Goal: Task Accomplishment & Management: Complete application form

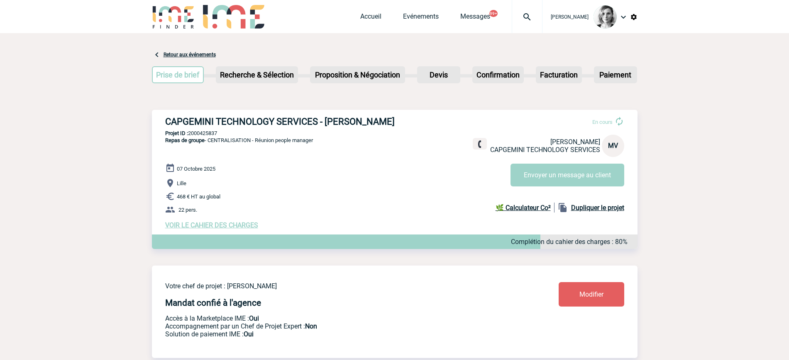
click at [541, 16] on img at bounding box center [527, 17] width 30 height 10
type input "benoit.ohlmann@novartis.com"
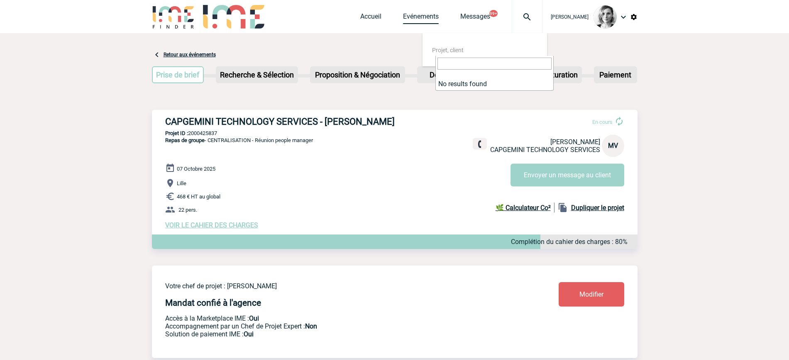
click at [438, 18] on link "Evénements" at bounding box center [421, 18] width 36 height 12
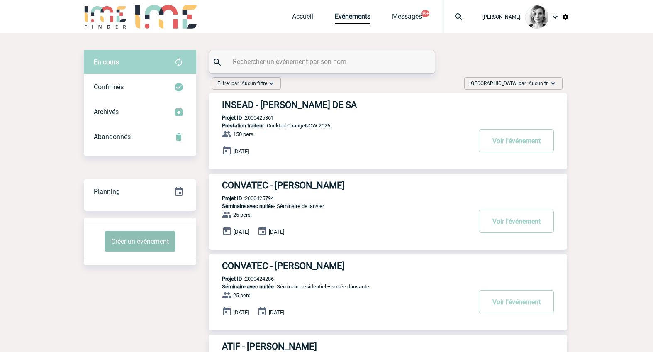
click at [141, 233] on button "Créer un événement" at bounding box center [140, 241] width 71 height 21
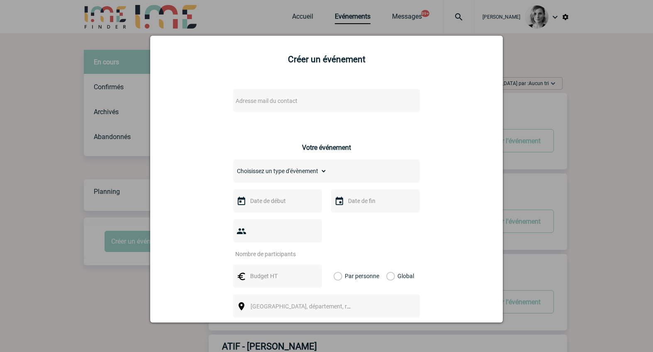
click at [257, 101] on span "Adresse mail du contact" at bounding box center [267, 100] width 62 height 7
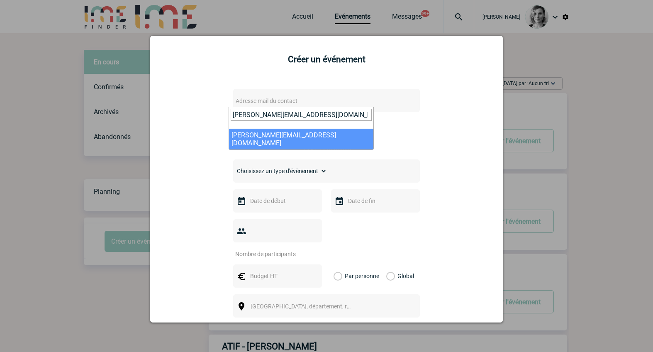
type input "benoit.ohlmann@novartis.com"
select select "133096"
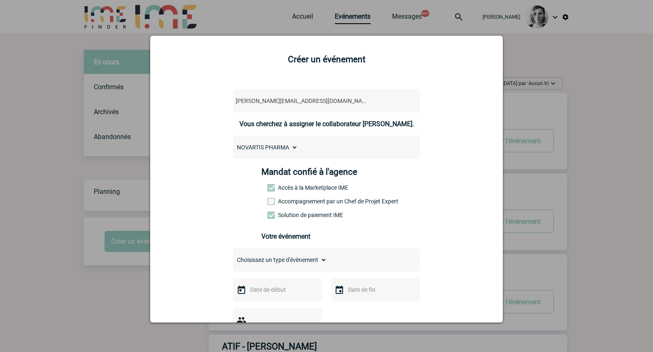
click at [276, 202] on label "Accompagnement par un Chef de Projet Expert" at bounding box center [286, 201] width 37 height 7
click at [0, 0] on input "Accompagnement par un Chef de Projet Expert" at bounding box center [0, 0] width 0 height 0
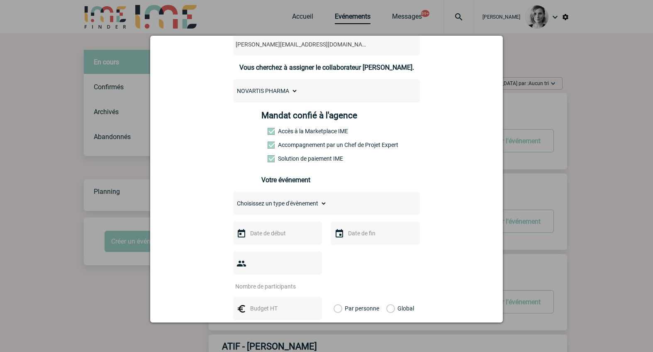
scroll to position [57, 0]
click at [317, 206] on select "Choisissez un type d'évènement Séminaire avec nuitée Séminaire sans nuitée Repa…" at bounding box center [280, 203] width 94 height 12
click at [260, 234] on input "text" at bounding box center [276, 232] width 57 height 11
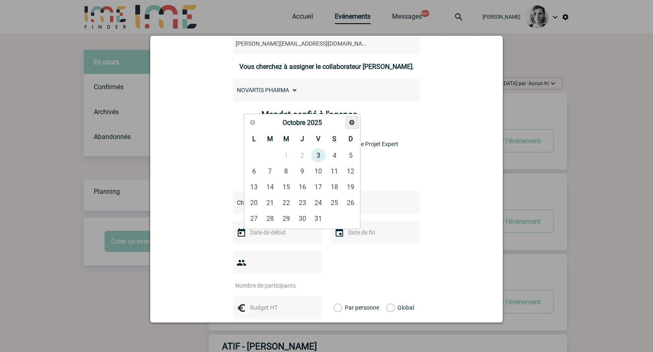
click at [353, 118] on link "Suivant" at bounding box center [352, 122] width 13 height 13
click at [268, 188] on link "16" at bounding box center [270, 186] width 15 height 15
type input "16-12-2025"
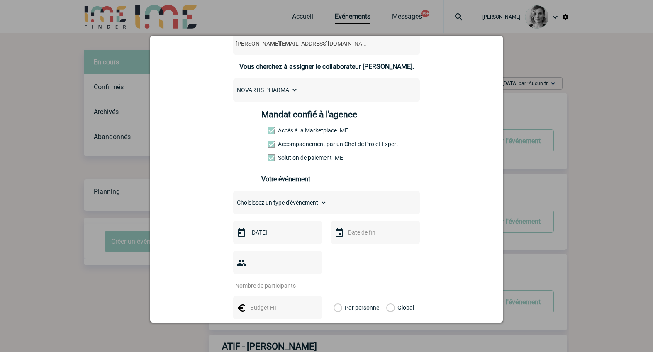
click at [265, 280] on input "number" at bounding box center [272, 285] width 78 height 11
type input "25"
click at [271, 302] on input "text" at bounding box center [276, 307] width 57 height 11
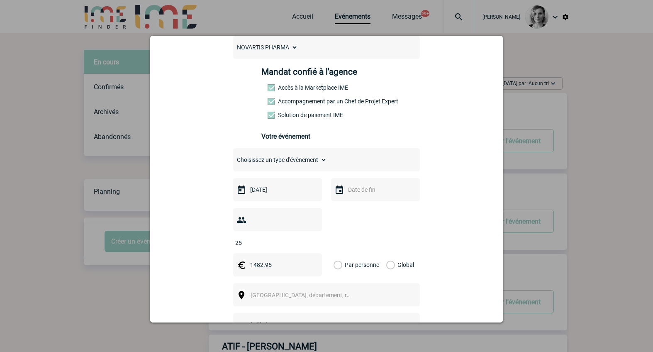
scroll to position [101, 0]
type input "1482.95"
click at [391, 252] on div "Global" at bounding box center [399, 263] width 28 height 23
click at [386, 252] on label "Global" at bounding box center [388, 263] width 5 height 23
click at [0, 0] on input "Global" at bounding box center [0, 0] width 0 height 0
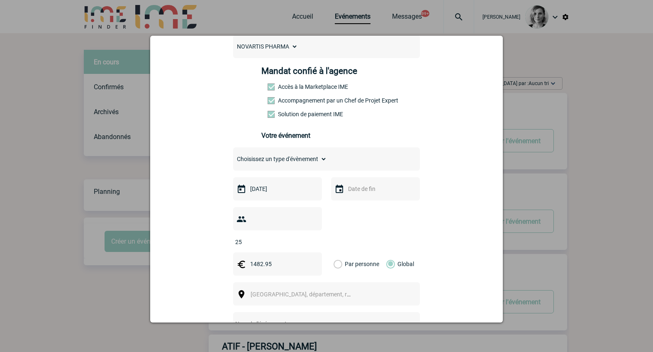
click at [272, 282] on div "Ville, département, région..." at bounding box center [326, 293] width 187 height 23
click at [264, 291] on span "Ville, département, région..." at bounding box center [308, 294] width 115 height 7
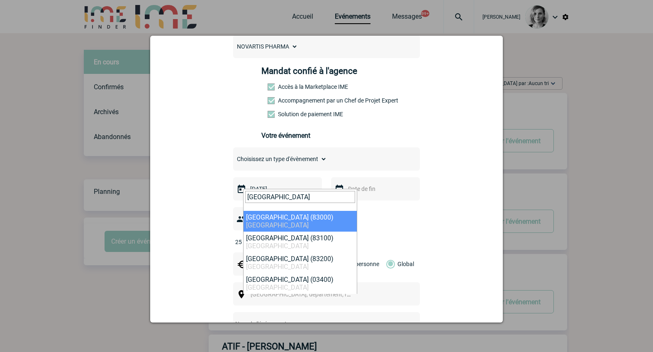
type input "Toulon"
select select "7477"
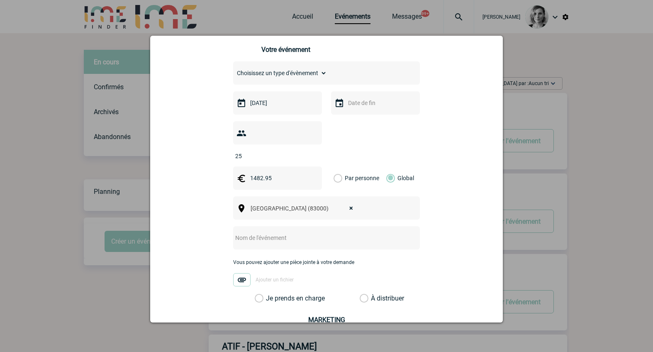
scroll to position [188, 0]
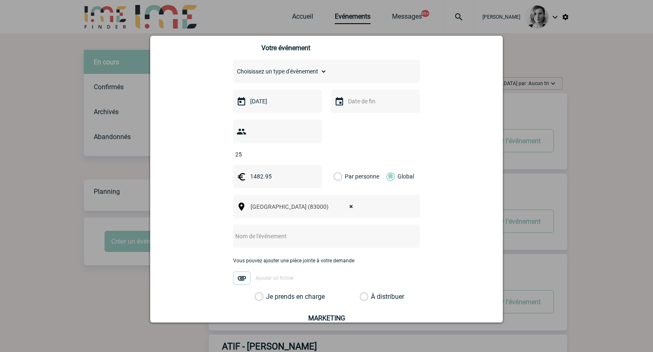
click at [261, 231] on input "text" at bounding box center [315, 236] width 165 height 11
click at [303, 231] on input "CAF -" at bounding box center [315, 236] width 165 height 11
paste input "L'Eautel Toulon"
type input "CAF - L'Eautel Toulon"
click at [268, 292] on label "Je prends en charge" at bounding box center [262, 296] width 14 height 8
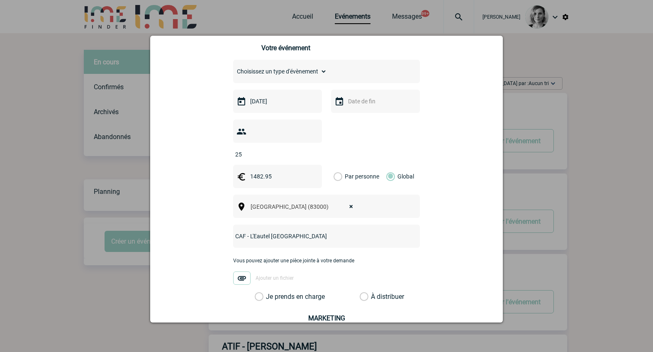
click at [0, 0] on input "Je prends en charge" at bounding box center [0, 0] width 0 height 0
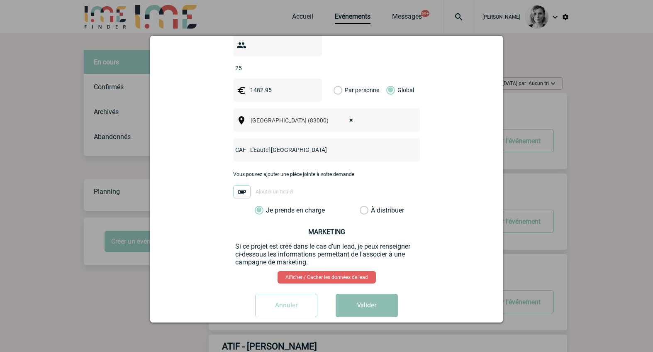
click at [368, 294] on button "Valider" at bounding box center [367, 305] width 62 height 23
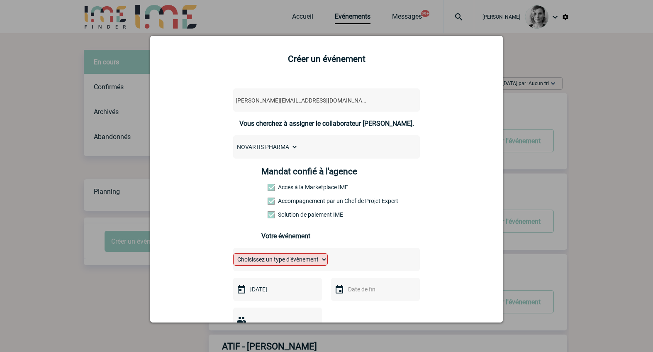
scroll to position [99, 0]
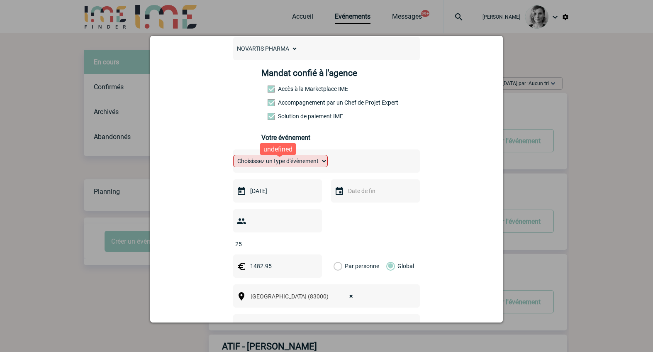
click at [288, 161] on select "Choisissez un type d'évènement Séminaire avec nuitée Séminaire sans nuitée Repa…" at bounding box center [280, 161] width 95 height 12
select select "3"
click at [233, 157] on select "Choisissez un type d'évènement Séminaire avec nuitée Séminaire sans nuitée Repa…" at bounding box center [280, 161] width 95 height 12
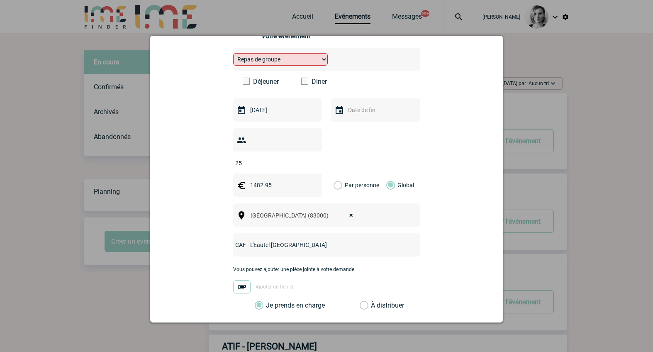
scroll to position [200, 0]
click at [317, 85] on label "Diner" at bounding box center [325, 82] width 48 height 8
click at [0, 0] on input "Diner" at bounding box center [0, 0] width 0 height 0
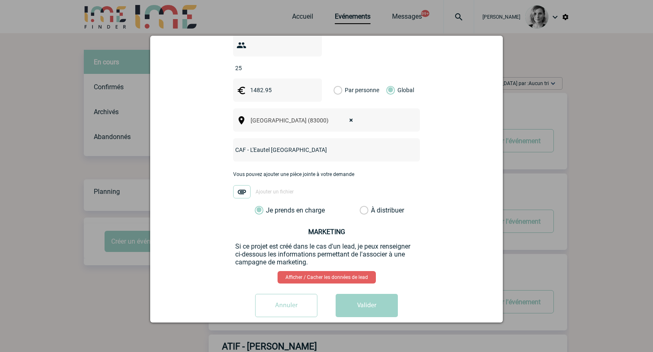
click at [341, 304] on div "Annuler Valider" at bounding box center [327, 308] width 332 height 29
click at [349, 297] on button "Valider" at bounding box center [367, 305] width 62 height 23
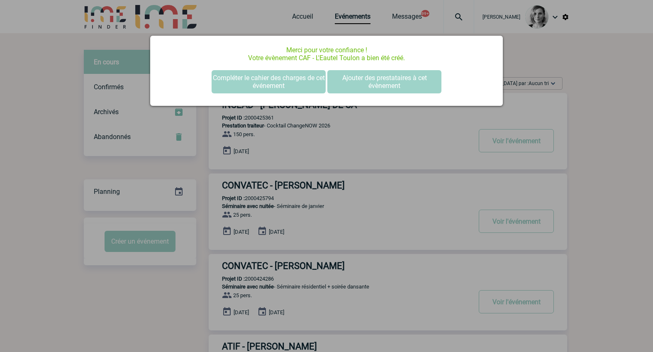
scroll to position [0, 0]
click at [271, 87] on button "Compléter le cahier des charges de cet événement" at bounding box center [269, 81] width 114 height 23
click at [304, 73] on button "Compléter le cahier des charges de cet événement" at bounding box center [269, 81] width 114 height 23
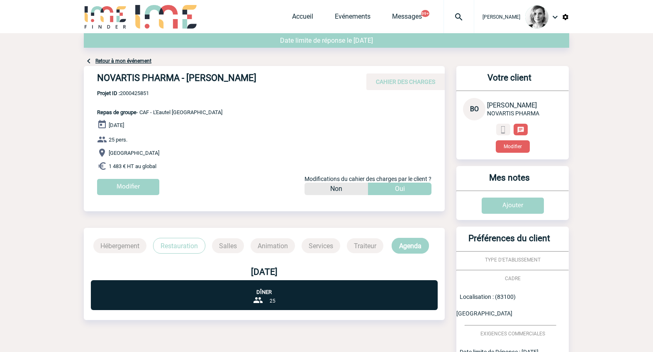
drag, startPoint x: 94, startPoint y: 77, endPoint x: 263, endPoint y: 71, distance: 169.4
click at [263, 71] on div "NOVARTIS PHARMA - Benoit OHLMANN CAHIER DES CHARGES" at bounding box center [264, 78] width 361 height 24
copy h4 "NOVARTIS PHARMA - Benoit OHLMANN"
click at [140, 95] on span "Projet ID : 2000425851" at bounding box center [159, 93] width 125 height 6
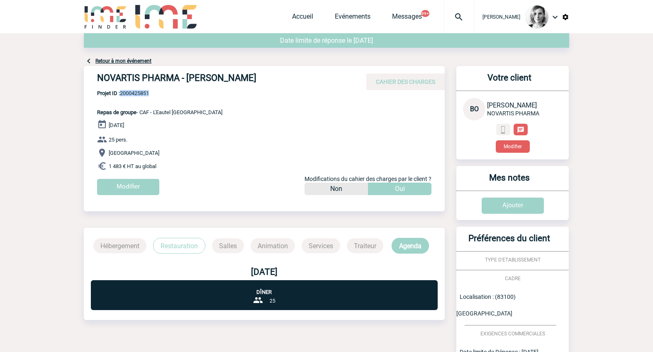
copy span "2000425851"
click at [366, 22] on link "Evénements" at bounding box center [353, 18] width 36 height 12
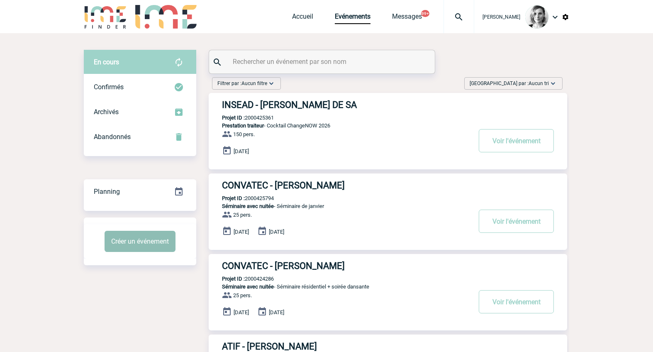
click at [137, 240] on button "Créer un événement" at bounding box center [140, 241] width 71 height 21
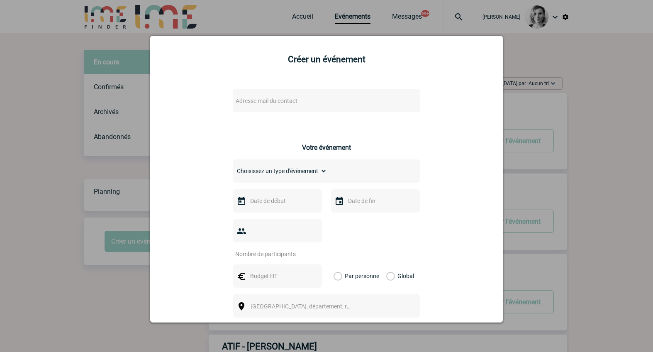
click at [263, 98] on span "Adresse mail du contact" at bounding box center [267, 100] width 62 height 7
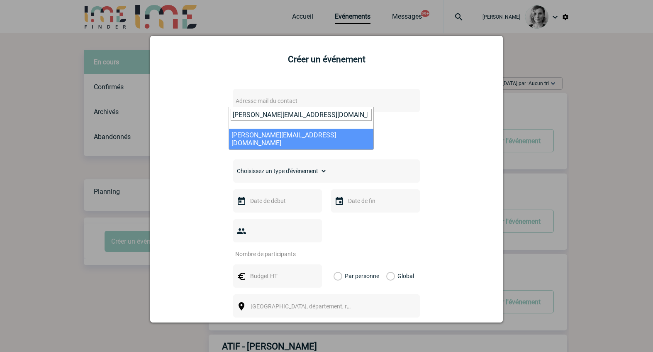
type input "[PERSON_NAME][EMAIL_ADDRESS][DOMAIN_NAME]"
select select "109659"
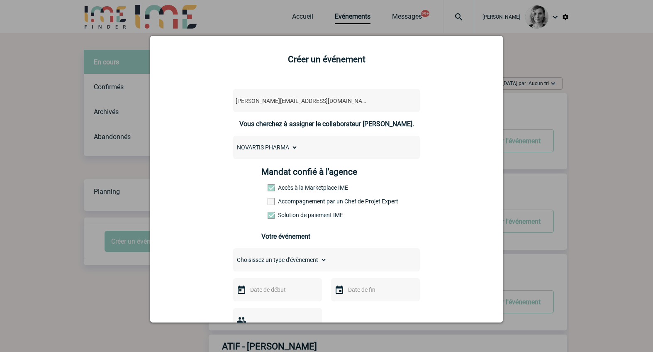
click at [268, 201] on span at bounding box center [271, 201] width 7 height 7
click at [0, 0] on input "Accompagnement par un Chef de Projet Expert" at bounding box center [0, 0] width 0 height 0
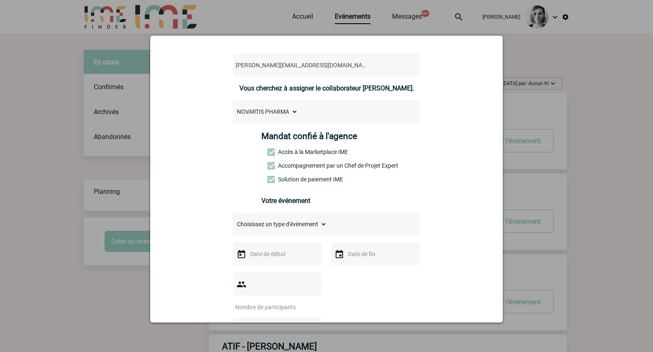
click at [381, 207] on div "Mandat confié à l'agence Accès à la Marketplace IME Accompagnement par un Chef …" at bounding box center [326, 171] width 131 height 81
click at [261, 259] on input "text" at bounding box center [276, 253] width 57 height 11
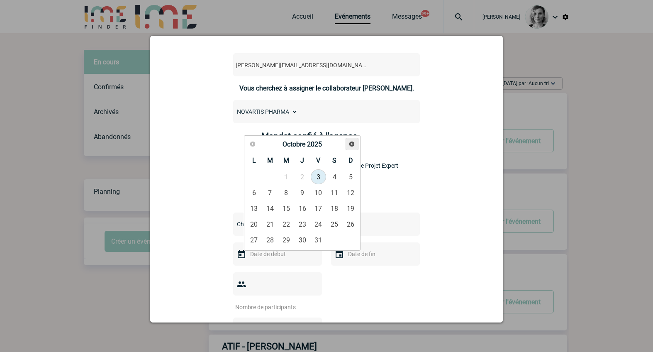
click at [354, 140] on link "Suivant" at bounding box center [352, 144] width 13 height 13
click at [270, 223] on link "18" at bounding box center [270, 224] width 15 height 15
type input "18-11-2025"
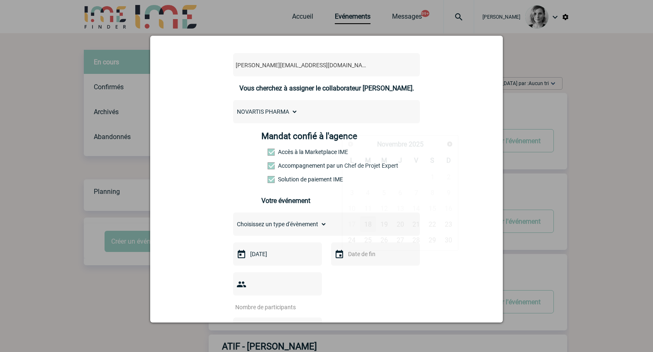
click at [346, 253] on input "text" at bounding box center [374, 253] width 57 height 11
click at [386, 222] on link "19" at bounding box center [383, 224] width 15 height 15
type input "19-11-2025"
click at [300, 229] on select "Choisissez un type d'évènement Séminaire avec nuitée Séminaire sans nuitée Repa…" at bounding box center [280, 224] width 94 height 12
select select "1"
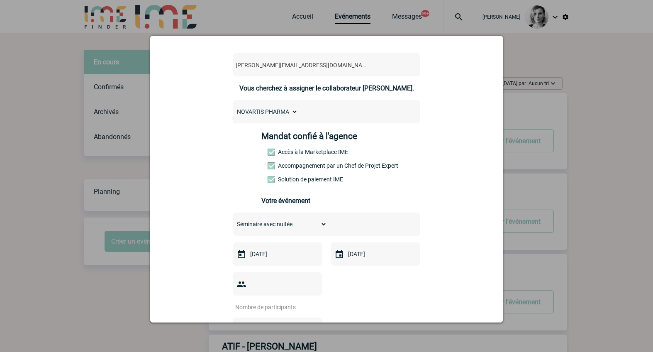
click at [233, 220] on select "Choisissez un type d'évènement Séminaire avec nuitée Séminaire sans nuitée Repa…" at bounding box center [280, 224] width 94 height 12
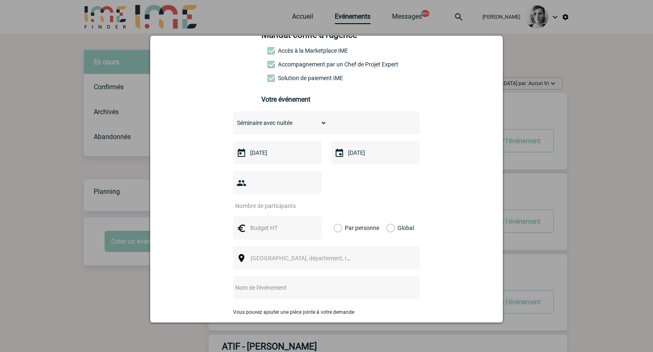
click at [583, 126] on div at bounding box center [326, 176] width 653 height 352
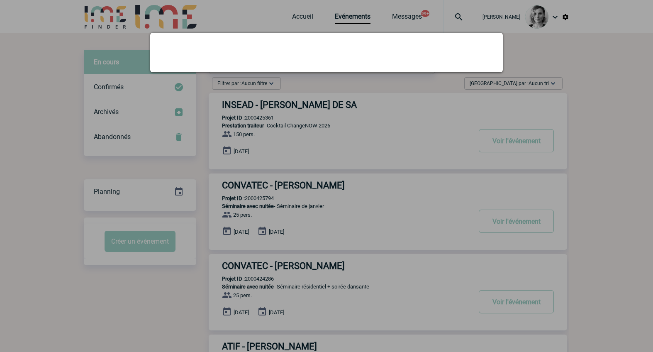
scroll to position [0, 0]
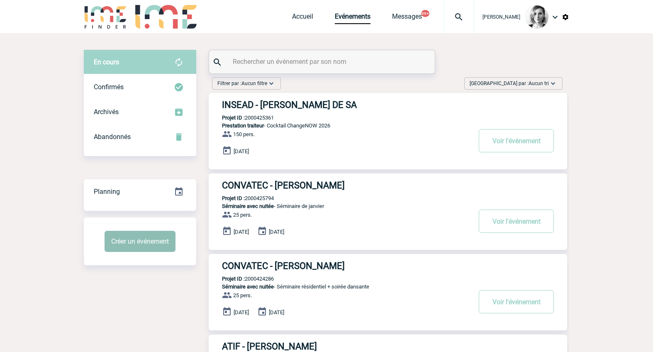
click at [138, 236] on button "Créer un événement" at bounding box center [140, 241] width 71 height 21
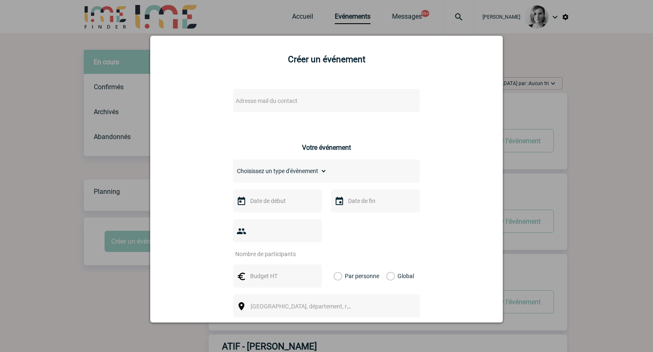
click at [253, 96] on span "Adresse mail du contact" at bounding box center [304, 101] width 145 height 12
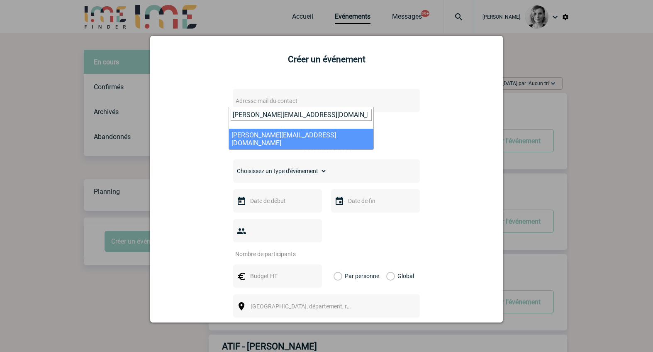
type input "nadine.olivieri@novartis.com"
select select "109659"
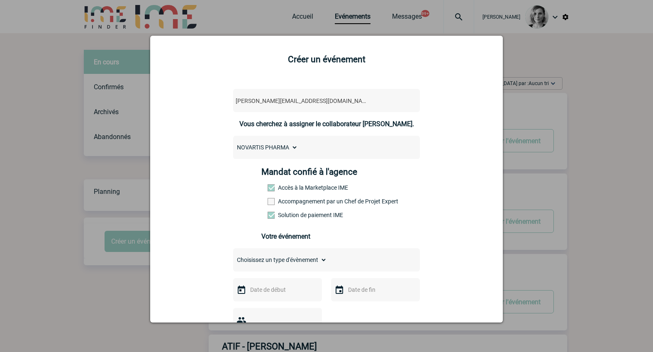
click at [268, 199] on span at bounding box center [271, 201] width 7 height 7
click at [0, 0] on input "Accompagnement par un Chef de Projet Expert" at bounding box center [0, 0] width 0 height 0
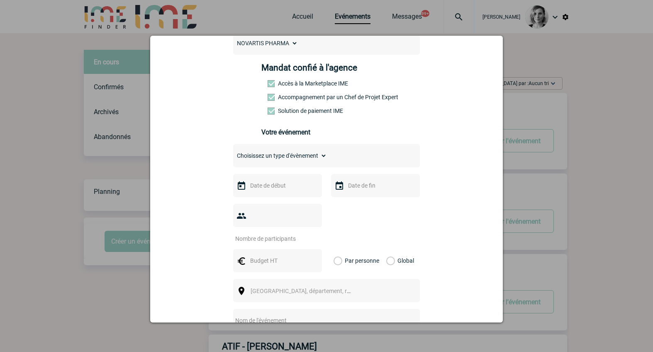
scroll to position [107, 0]
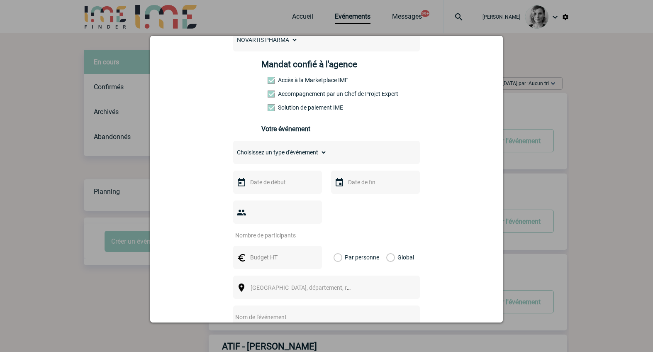
click at [269, 157] on select "Choisissez un type d'évènement Séminaire avec nuitée Séminaire sans nuitée Repa…" at bounding box center [280, 152] width 94 height 12
select select "1"
click at [233, 149] on select "Choisissez un type d'évènement Séminaire avec nuitée Séminaire sans nuitée Repa…" at bounding box center [280, 152] width 94 height 12
click at [264, 175] on div at bounding box center [277, 181] width 89 height 23
click at [262, 183] on input "text" at bounding box center [276, 182] width 57 height 11
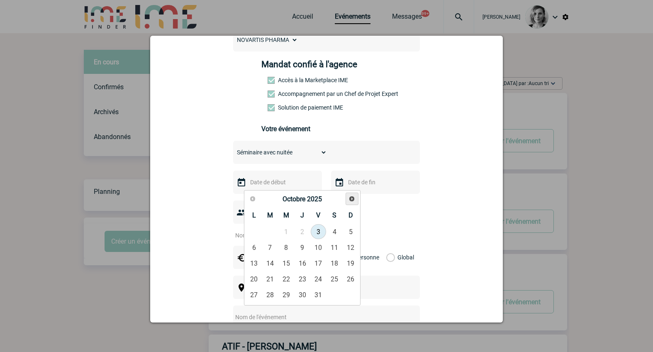
click at [351, 196] on span "Suivant" at bounding box center [351, 198] width 7 height 7
click at [271, 275] on link "18" at bounding box center [270, 278] width 15 height 15
type input "18-11-2025"
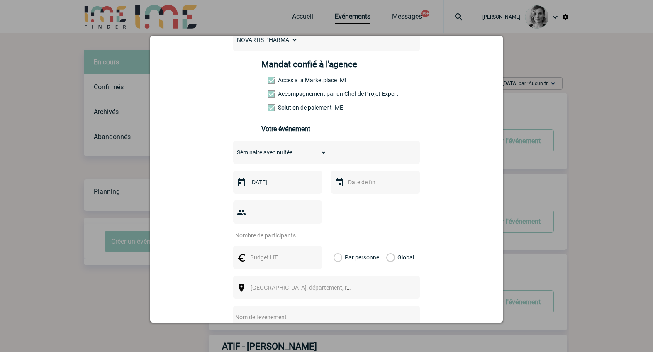
click at [354, 186] on input "text" at bounding box center [374, 182] width 57 height 11
click at [382, 280] on link "19" at bounding box center [383, 278] width 15 height 15
type input "19-11-2025"
click at [262, 252] on input "text" at bounding box center [276, 257] width 57 height 11
type input "4000"
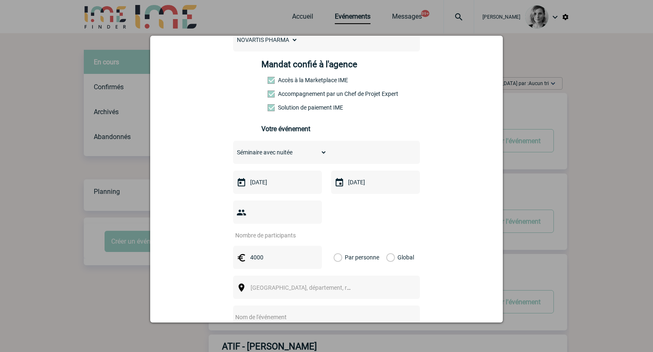
click at [270, 230] on input "number" at bounding box center [272, 235] width 78 height 11
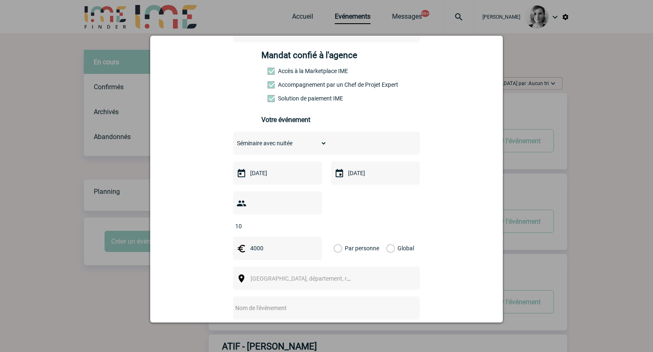
type input "10"
click at [270, 302] on input "text" at bounding box center [315, 307] width 165 height 11
click at [254, 275] on span "Ville, département, région..." at bounding box center [308, 278] width 115 height 7
click at [253, 278] on input "aic en provenc" at bounding box center [300, 279] width 110 height 12
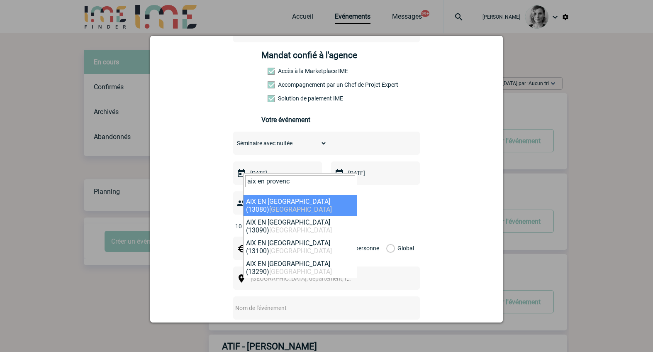
type input "aix en provenc"
select select "7194"
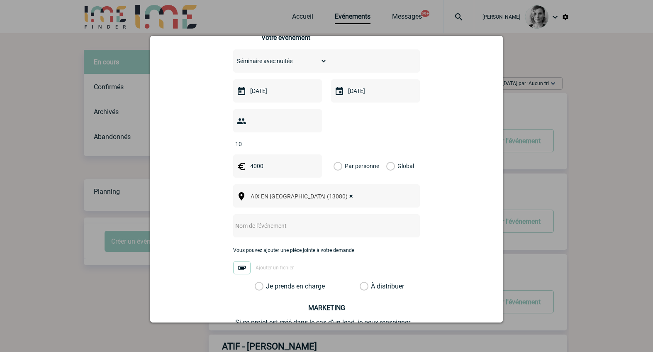
scroll to position [200, 0]
click at [386, 153] on label "Global" at bounding box center [388, 164] width 5 height 23
click at [0, 0] on input "Global" at bounding box center [0, 0] width 0 height 0
click at [254, 219] on input "text" at bounding box center [315, 224] width 165 height 11
paste input "Réunion Régionale Guillaume Heupel"
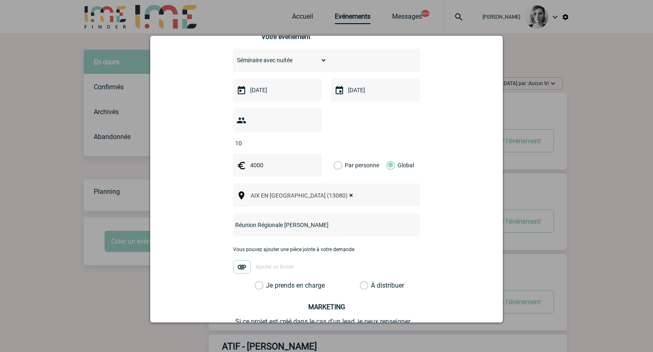
type input "Réunion Régionale Guillaume Heupel"
click at [267, 281] on label "Je prends en charge" at bounding box center [262, 285] width 14 height 8
click at [0, 0] on input "Je prends en charge" at bounding box center [0, 0] width 0 height 0
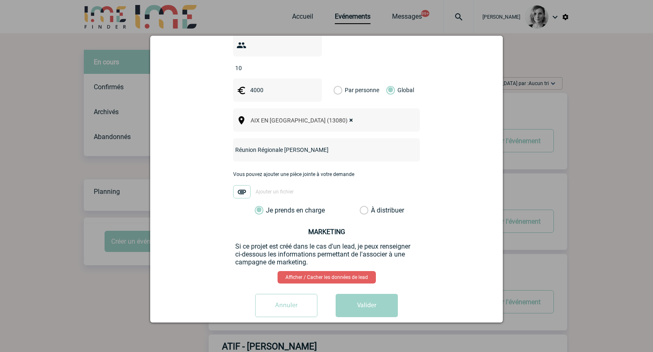
scroll to position [274, 0]
click at [339, 295] on button "Valider" at bounding box center [367, 305] width 62 height 23
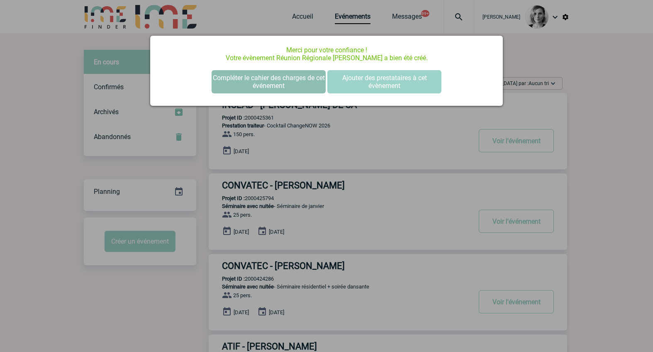
click at [253, 83] on button "Compléter le cahier des charges de cet événement" at bounding box center [269, 81] width 114 height 23
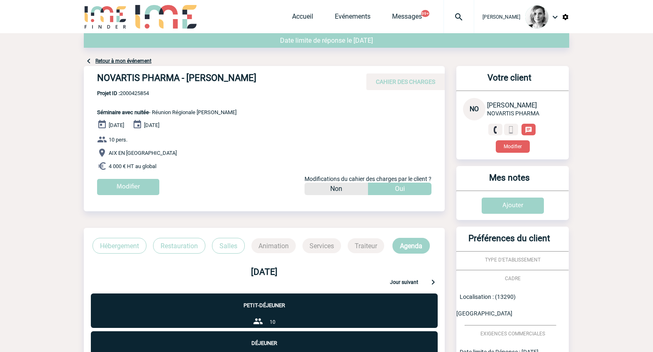
drag, startPoint x: 133, startPoint y: 74, endPoint x: 287, endPoint y: 76, distance: 154.3
click at [287, 76] on div "NOVARTIS PHARMA - Nadine OLIVIERI CAHIER DES CHARGES" at bounding box center [264, 78] width 361 height 24
copy h4 "NOVARTIS PHARMA - Nadine OLIVIERI"
click at [130, 94] on span "Projet ID : 2000425854" at bounding box center [166, 93] width 139 height 6
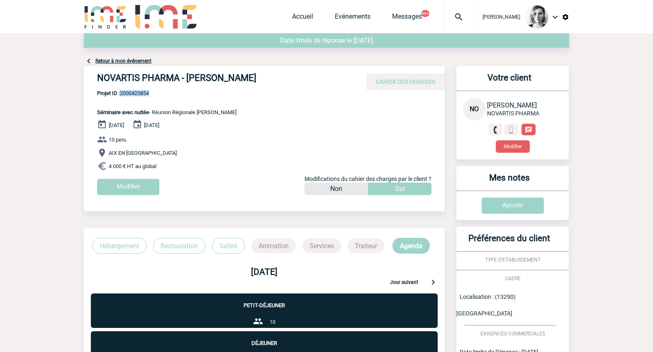
copy span "2000425854"
click at [582, 310] on body "[PERSON_NAME] Accueil Evénements" at bounding box center [326, 268] width 653 height 537
click at [134, 95] on span "Projet ID : 2000425854" at bounding box center [166, 93] width 139 height 6
copy span "2000425854"
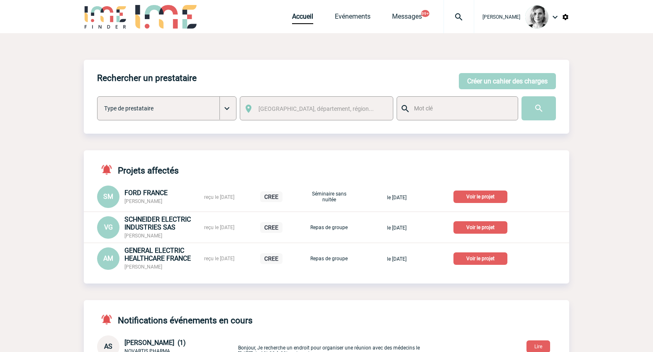
click at [577, 156] on body "[PERSON_NAME] Accueil Evénements" at bounding box center [326, 292] width 653 height 584
click at [473, 81] on button "Créer un cahier des charges" at bounding box center [507, 81] width 97 height 16
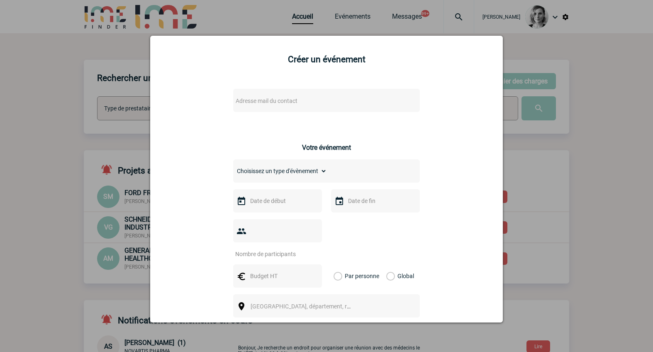
click at [280, 105] on span "Adresse mail du contact" at bounding box center [304, 101] width 145 height 12
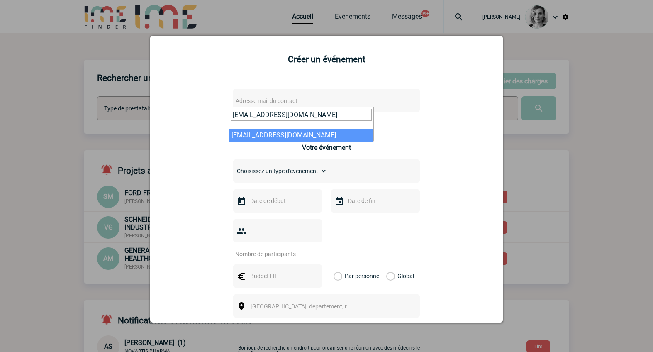
type input "[EMAIL_ADDRESS][DOMAIN_NAME]"
select select "131133"
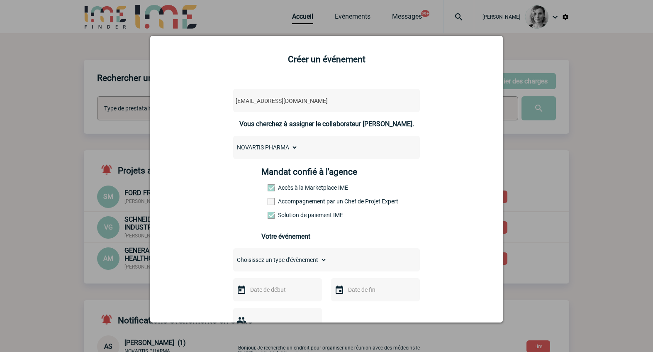
click at [268, 202] on span at bounding box center [271, 201] width 7 height 7
click at [0, 0] on input "Accompagnement par un Chef de Projet Expert" at bounding box center [0, 0] width 0 height 0
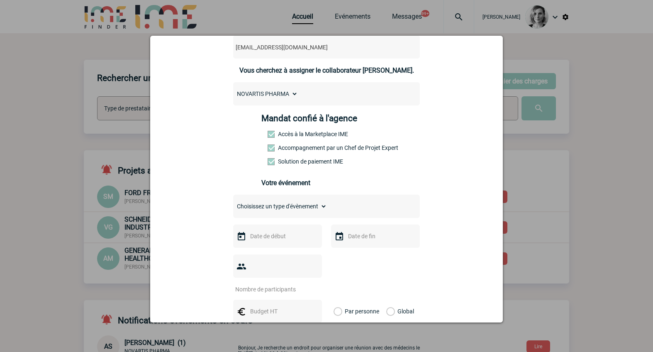
scroll to position [56, 0]
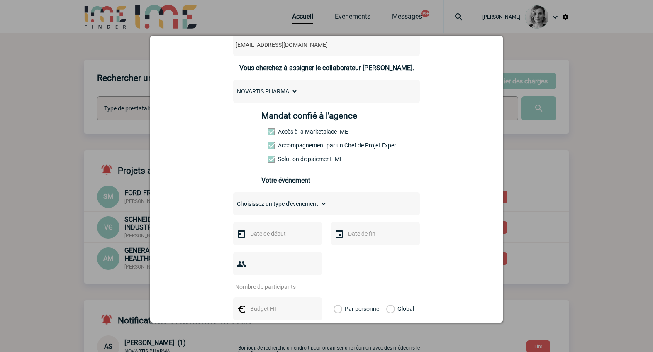
click at [297, 209] on select "Choisissez un type d'évènement Séminaire avec nuitée Séminaire sans nuitée Repa…" at bounding box center [280, 204] width 94 height 12
click at [233, 200] on select "Choisissez un type d'évènement Séminaire avec nuitée Séminaire sans nuitée Repa…" at bounding box center [280, 204] width 94 height 12
click at [280, 206] on select "Choisissez un type d'évènement Séminaire avec nuitée Séminaire sans nuitée Repa…" at bounding box center [280, 204] width 94 height 12
select select "3"
click at [233, 200] on select "Choisissez un type d'évènement Séminaire avec nuitée Séminaire sans nuitée Repa…" at bounding box center [280, 204] width 94 height 12
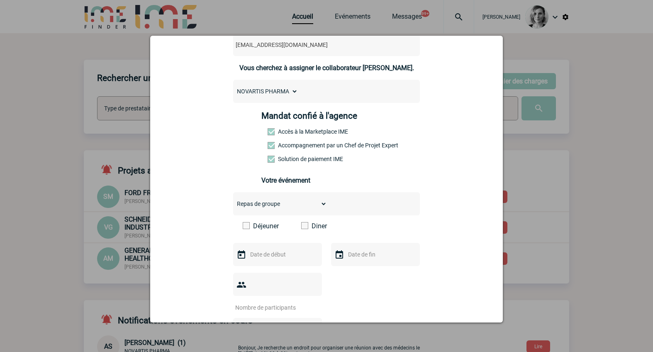
click at [301, 229] on span at bounding box center [304, 225] width 7 height 7
click at [0, 0] on input "Diner" at bounding box center [0, 0] width 0 height 0
click at [280, 246] on div at bounding box center [277, 254] width 89 height 23
click at [262, 255] on input "text" at bounding box center [276, 254] width 57 height 11
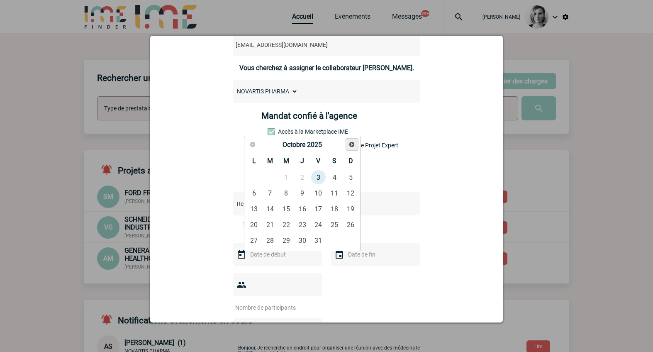
click at [352, 145] on span "Suivant" at bounding box center [351, 144] width 7 height 7
click at [253, 192] on link "3" at bounding box center [253, 192] width 15 height 15
type input "03-11-2025"
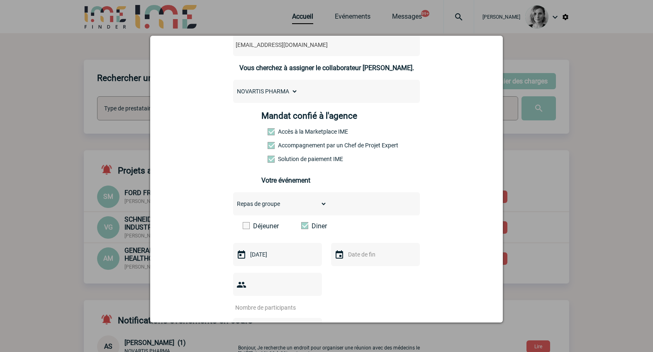
click at [263, 302] on input "number" at bounding box center [272, 307] width 78 height 11
type input "17"
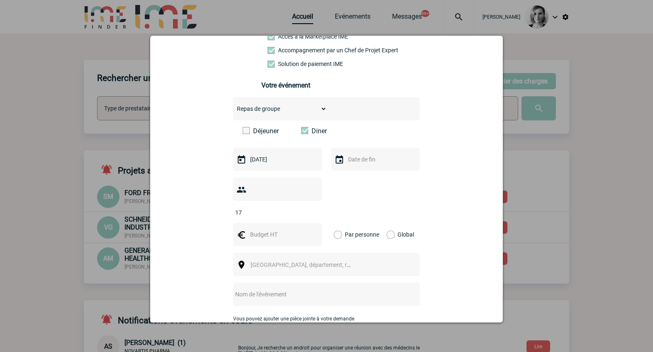
scroll to position [151, 0]
click at [257, 229] on input "text" at bounding box center [276, 234] width 57 height 11
type input "935"
click at [386, 222] on label "Global" at bounding box center [388, 233] width 5 height 23
click at [0, 0] on input "Global" at bounding box center [0, 0] width 0 height 0
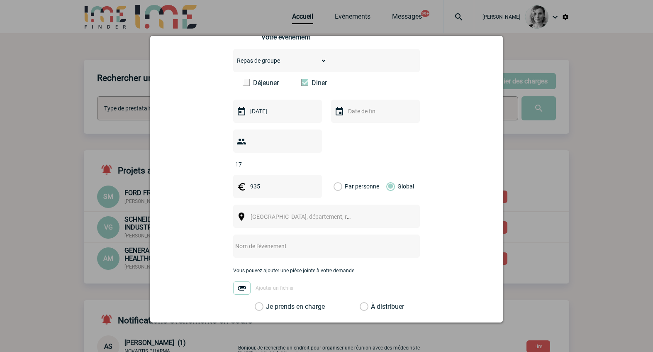
scroll to position [200, 0]
click at [300, 213] on span "Ville, département, région..." at bounding box center [308, 216] width 115 height 7
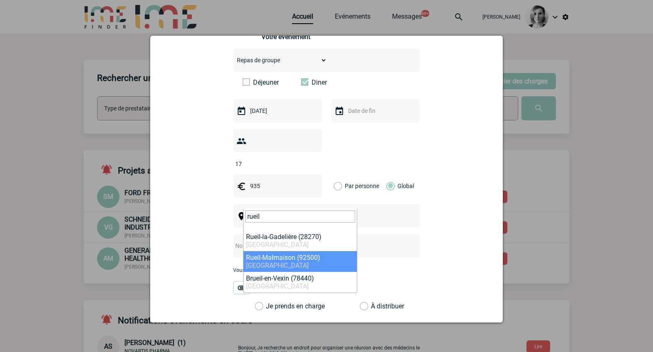
type input "rueil"
select select "54"
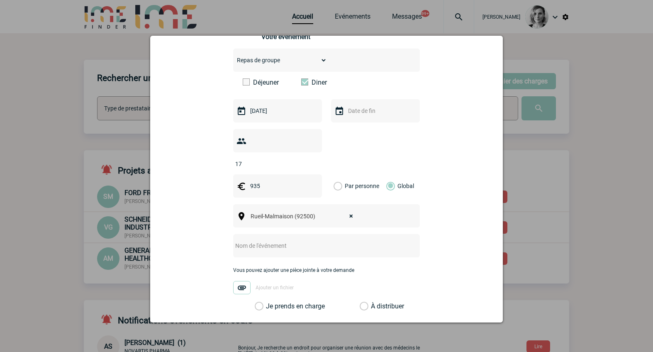
click at [257, 240] on input "text" at bounding box center [315, 245] width 165 height 11
click at [245, 240] on input "text" at bounding box center [315, 245] width 165 height 11
paste input "Diner équipe médicale RLT"
type input "Diner équipe médicale RLT"
click at [269, 302] on label "Je prends en charge" at bounding box center [262, 306] width 14 height 8
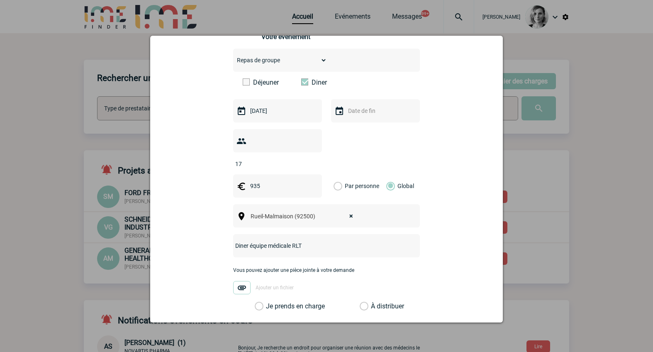
click at [0, 0] on input "Je prends en charge" at bounding box center [0, 0] width 0 height 0
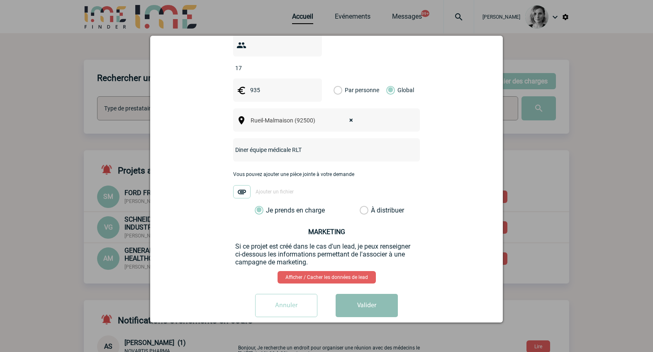
click at [353, 295] on button "Valider" at bounding box center [367, 305] width 62 height 23
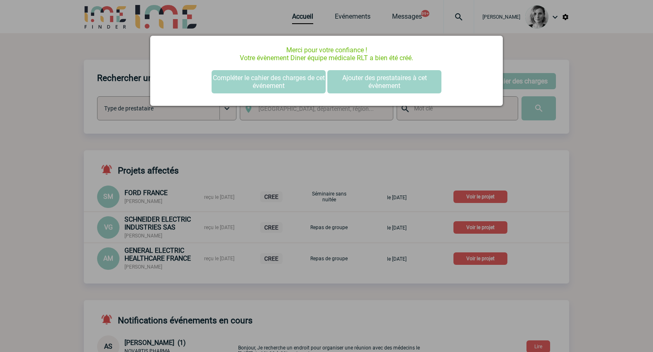
scroll to position [0, 0]
click at [256, 88] on button "Compléter le cahier des charges de cet événement" at bounding box center [269, 81] width 114 height 23
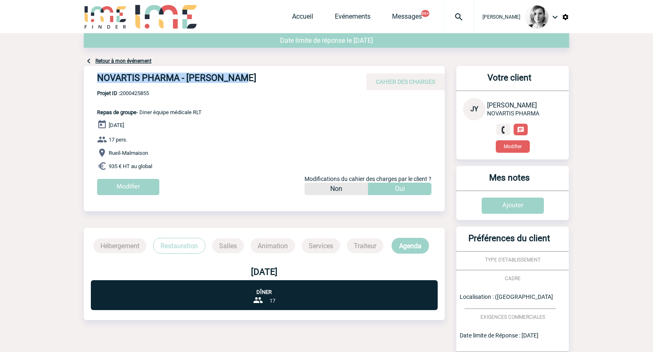
drag, startPoint x: 91, startPoint y: 78, endPoint x: 242, endPoint y: 70, distance: 151.3
click at [242, 70] on div "NOVARTIS PHARMA - [PERSON_NAME] CAHIER DES CHARGES" at bounding box center [264, 78] width 361 height 24
copy h4 "NOVARTIS PHARMA - [PERSON_NAME]"
click at [78, 97] on body "[PERSON_NAME] Accueil Evénements" at bounding box center [326, 238] width 653 height 477
click at [129, 94] on span "Projet ID : 2000425855" at bounding box center [149, 93] width 105 height 6
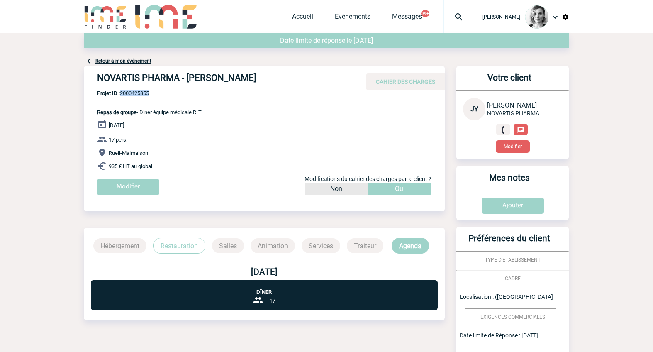
click at [129, 94] on span "Projet ID : 2000425855" at bounding box center [149, 93] width 105 height 6
copy span "2000425855"
click at [588, 299] on body "[PERSON_NAME] Accueil Evénements" at bounding box center [326, 238] width 653 height 477
